Goal: Task Accomplishment & Management: Manage account settings

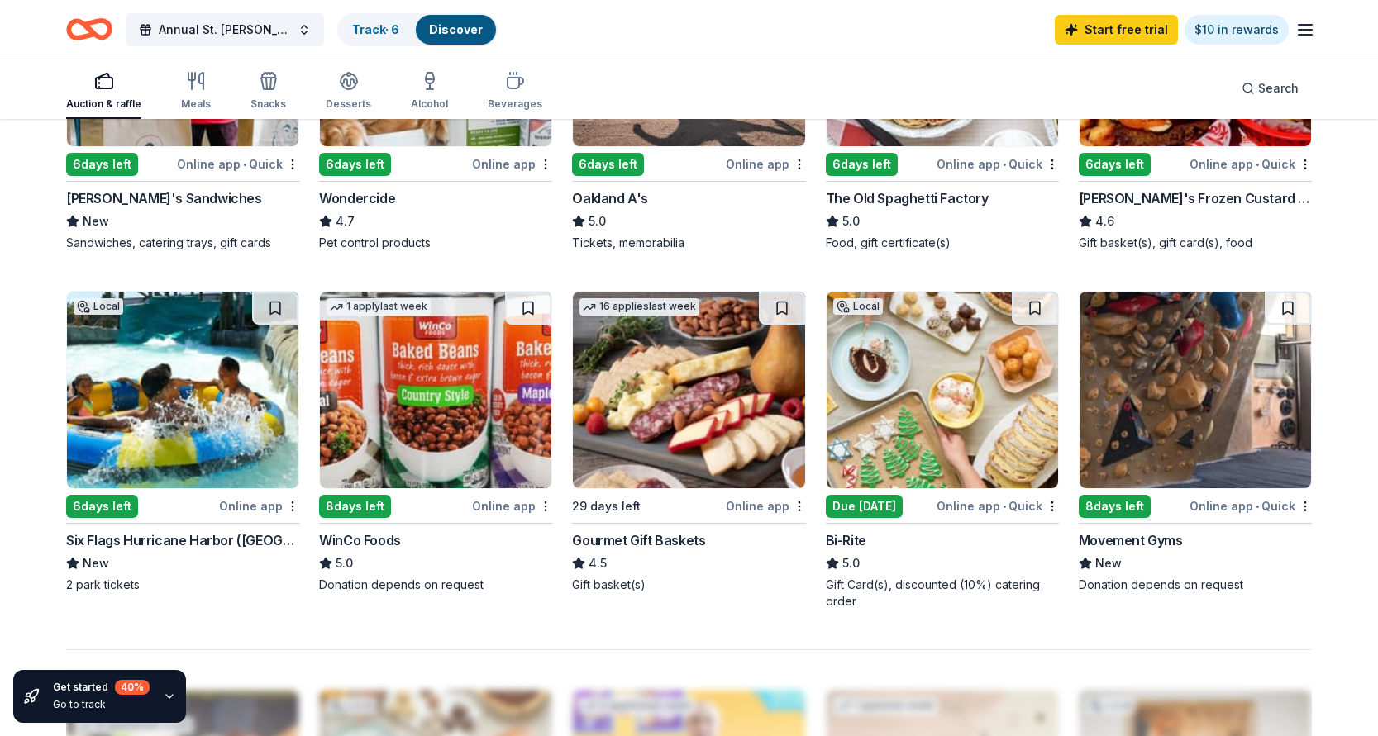
scroll to position [1073, 0]
click at [971, 502] on div "Online app • Quick" at bounding box center [997, 506] width 122 height 21
click at [1308, 27] on icon "button" at bounding box center [1305, 30] width 20 height 20
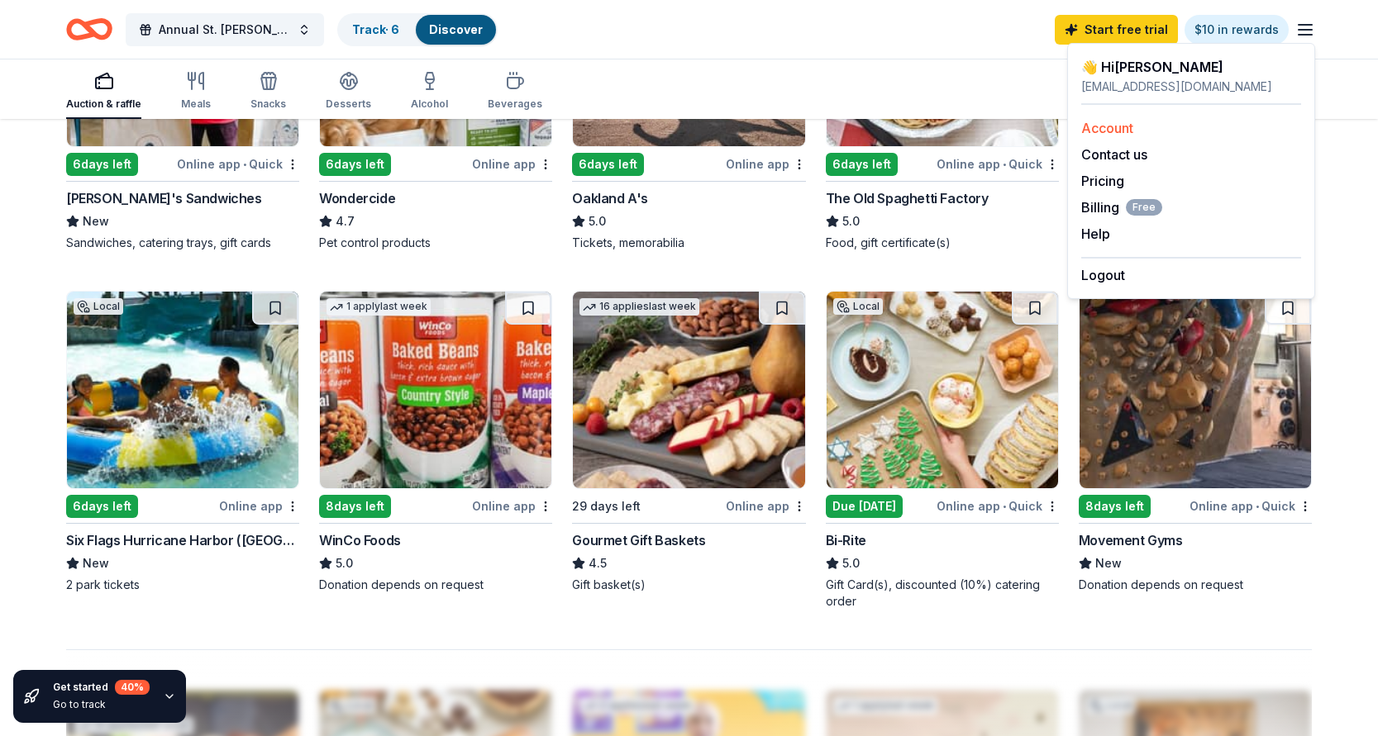
click at [1111, 128] on link "Account" at bounding box center [1107, 128] width 52 height 17
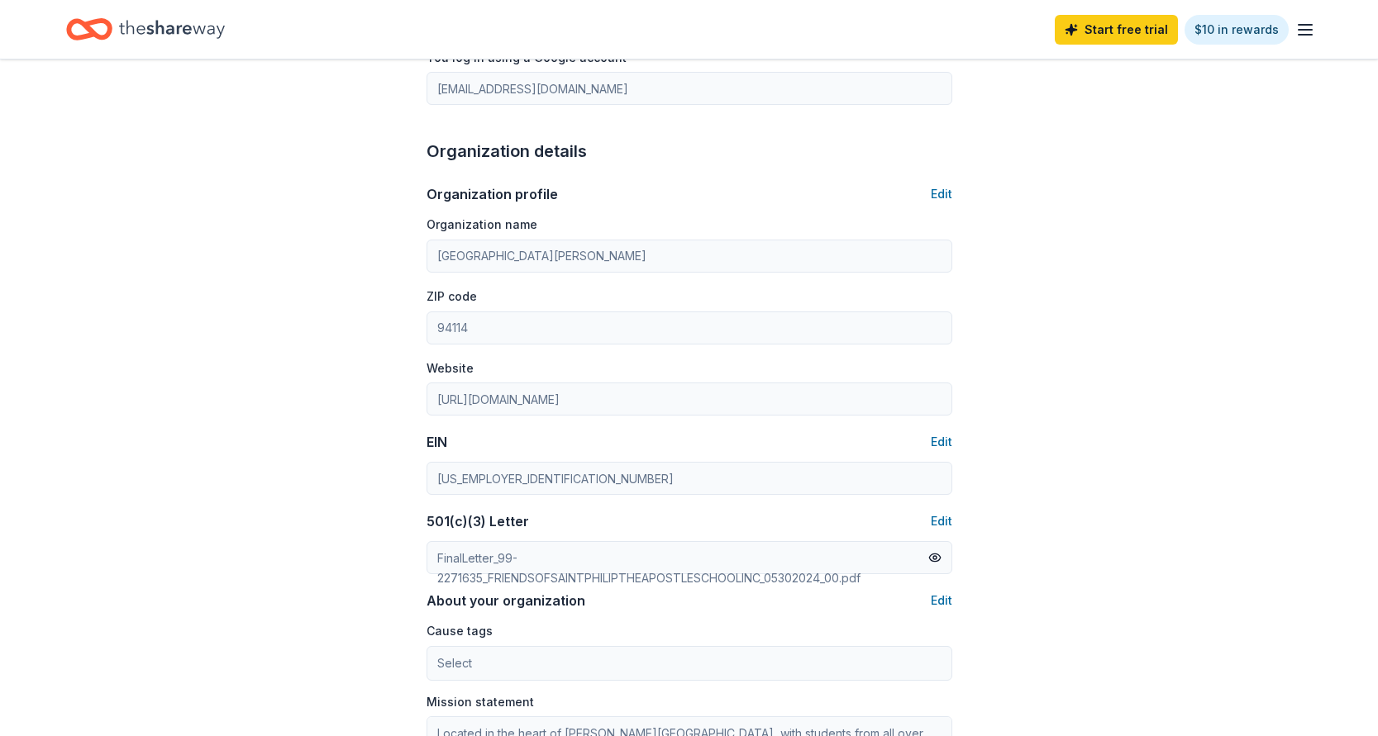
scroll to position [408, 0]
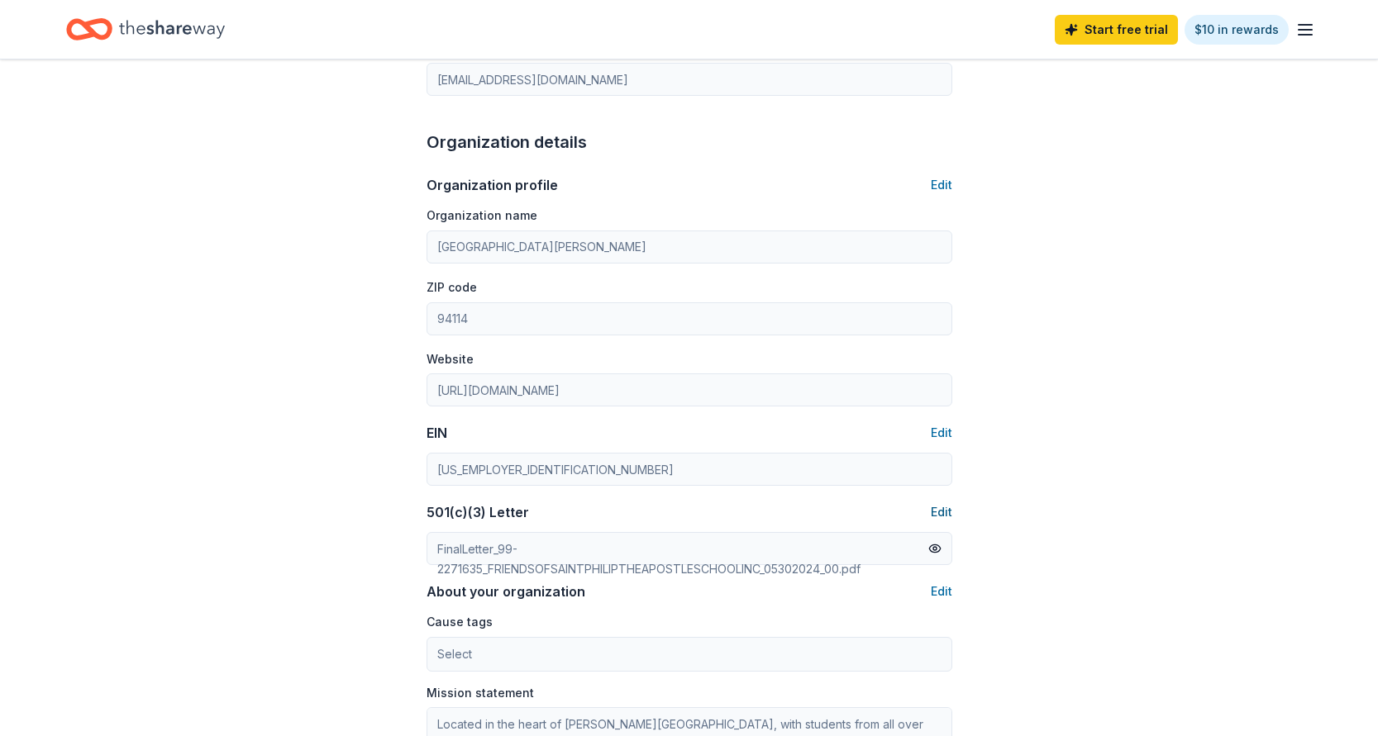
click at [939, 510] on button "Edit" at bounding box center [941, 513] width 21 height 20
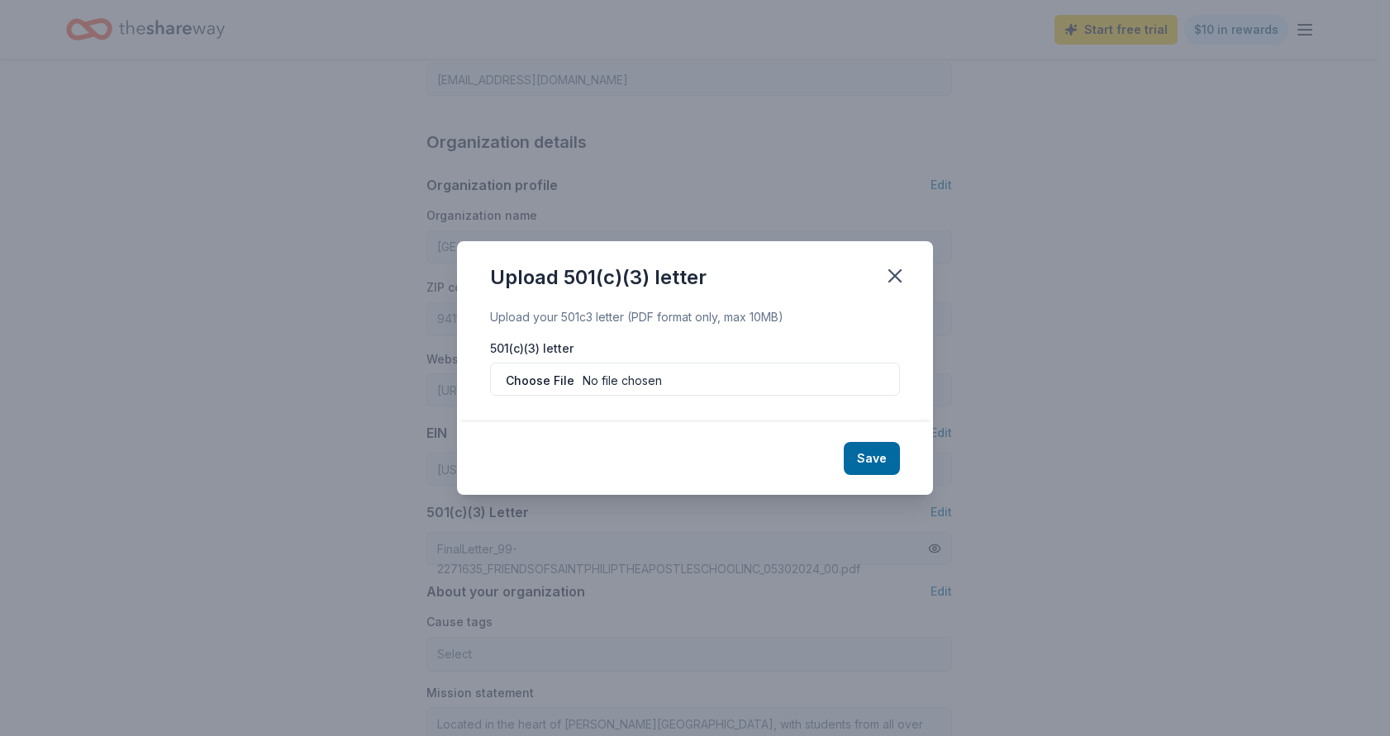
click at [536, 374] on input "file" at bounding box center [695, 379] width 410 height 33
type input "C:\fakepath\501 C 1 Page 1 ONLY St. [PERSON_NAME] (1).pdf"
click at [862, 454] on button "Save" at bounding box center [872, 458] width 56 height 33
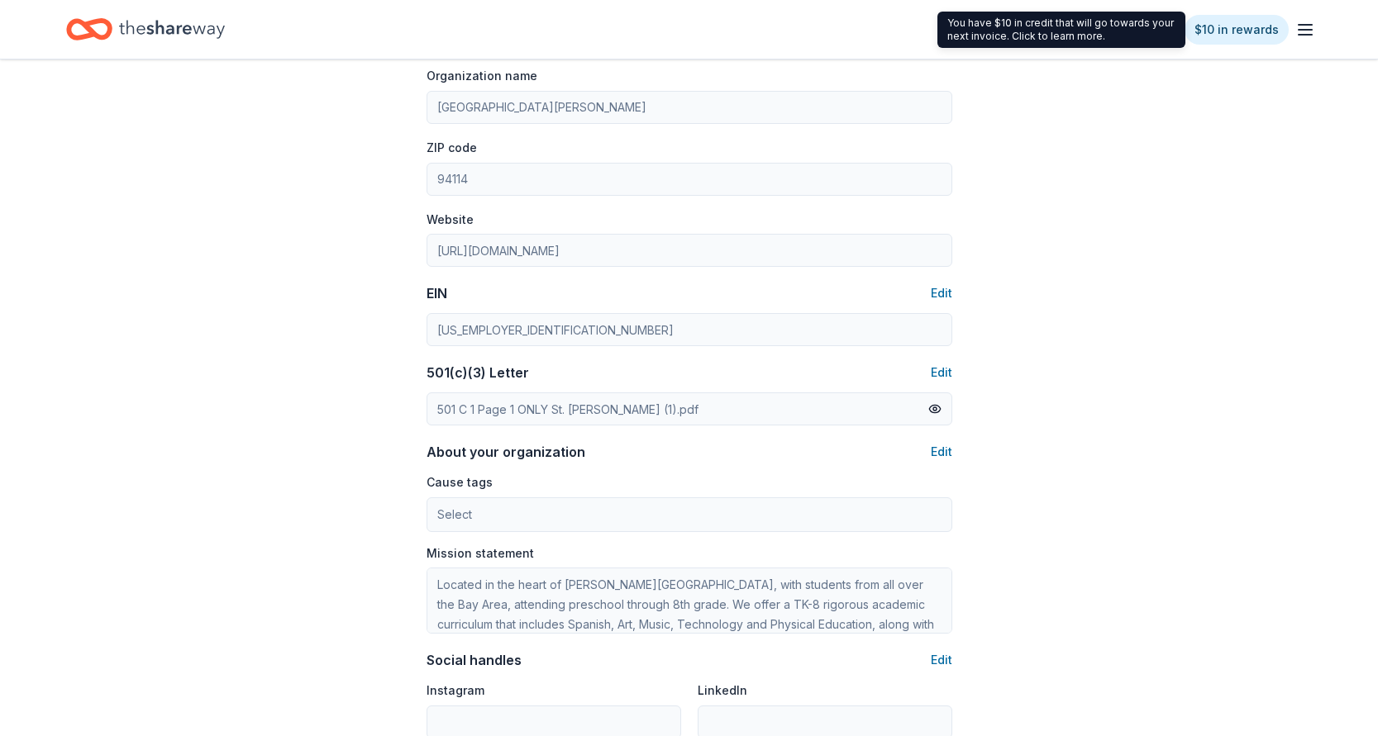
scroll to position [540, 0]
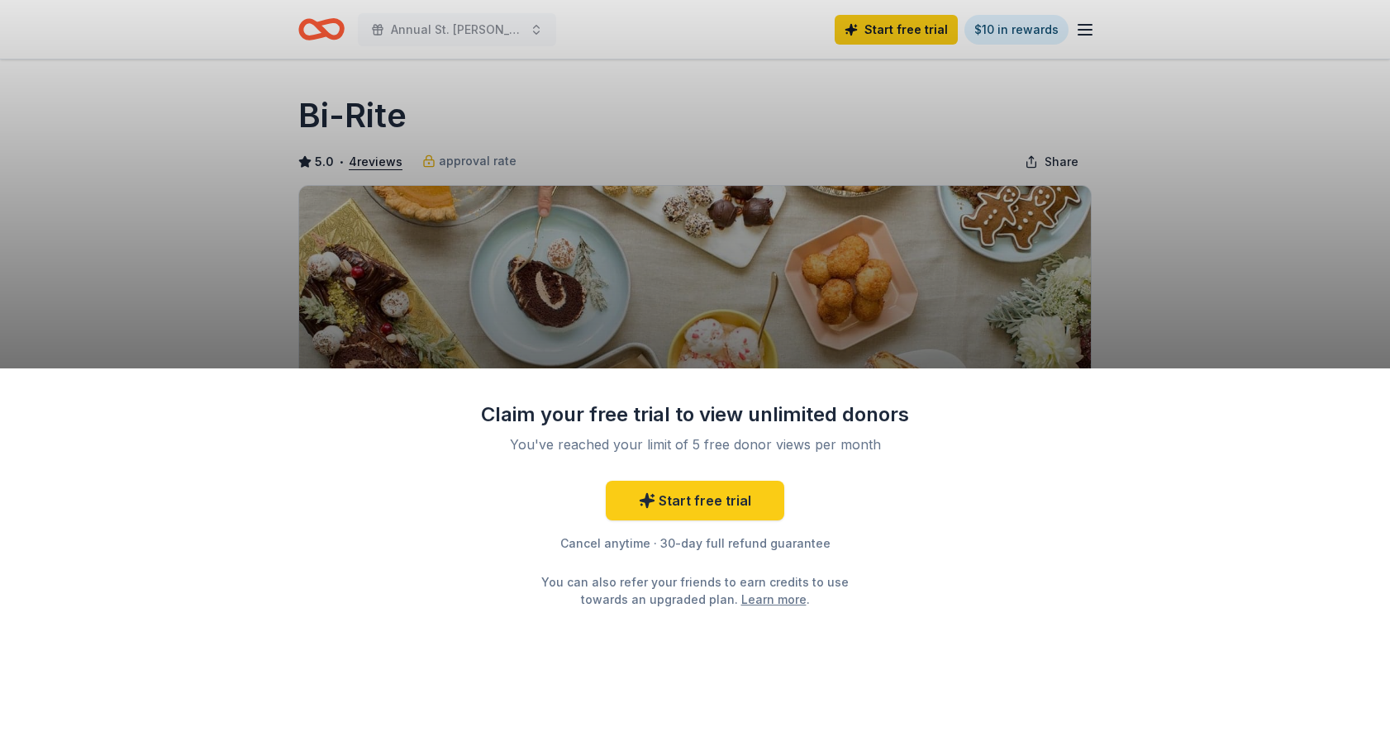
drag, startPoint x: 302, startPoint y: 122, endPoint x: 431, endPoint y: 128, distance: 129.9
click at [431, 128] on div "Claim your free trial to view unlimited donors You've reached your limit of 5 f…" at bounding box center [695, 368] width 1390 height 736
drag, startPoint x: 416, startPoint y: 127, endPoint x: 312, endPoint y: 127, distance: 104.1
click at [312, 127] on div "Claim your free trial to view unlimited donors You've reached your limit of 5 f…" at bounding box center [695, 368] width 1390 height 736
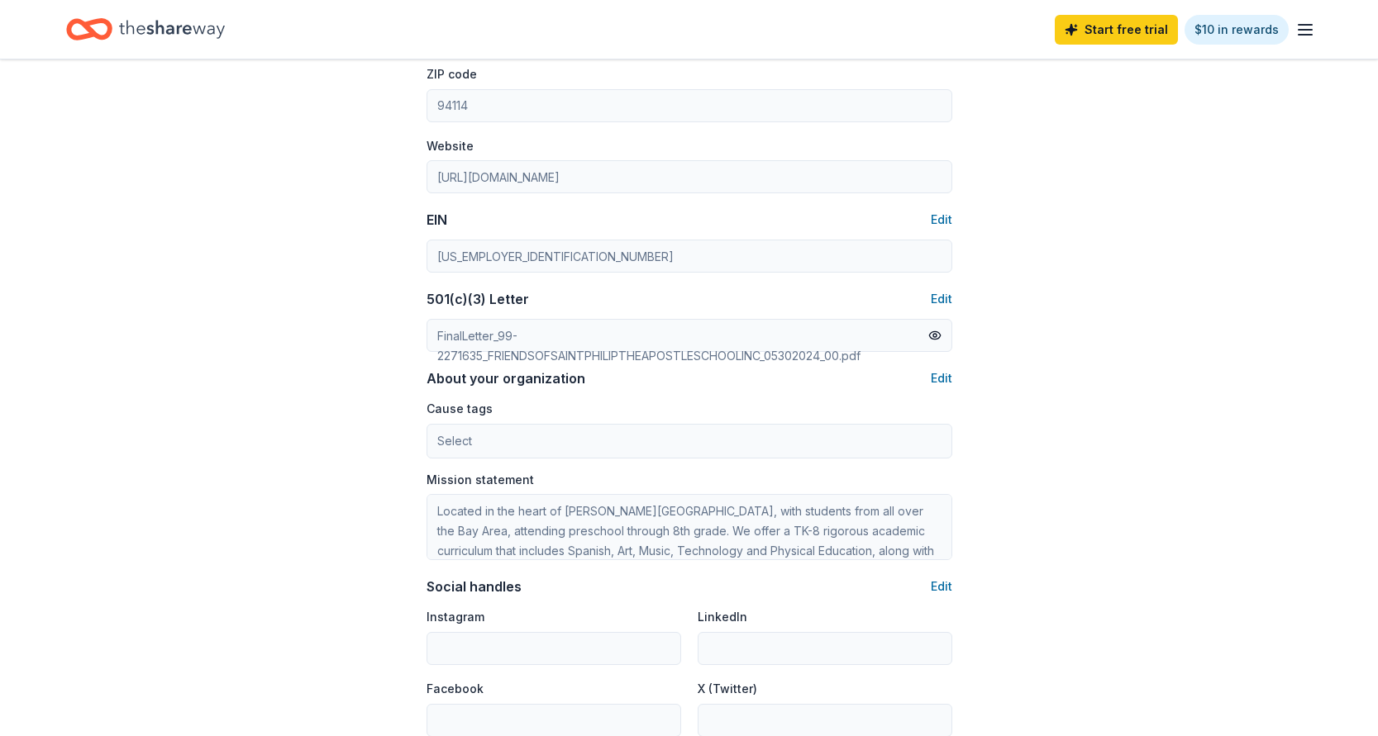
scroll to position [624, 0]
